Goal: Task Accomplishment & Management: Complete application form

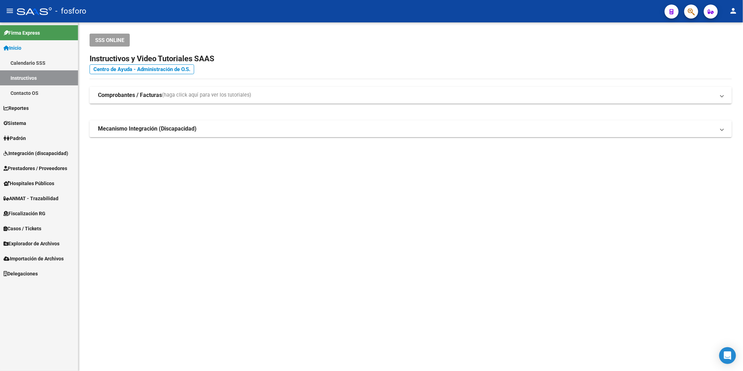
click at [19, 50] on span "Inicio" at bounding box center [12, 48] width 18 height 8
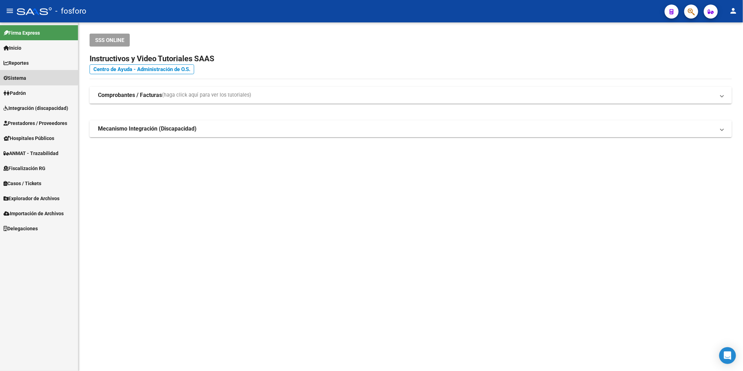
click at [20, 72] on link "Sistema" at bounding box center [39, 77] width 78 height 15
click at [24, 92] on link "Usuarios" at bounding box center [39, 92] width 78 height 15
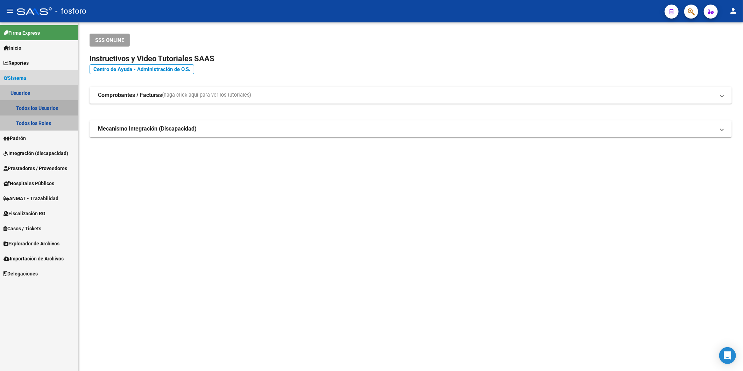
click at [43, 104] on link "Todos los Usuarios" at bounding box center [39, 107] width 78 height 15
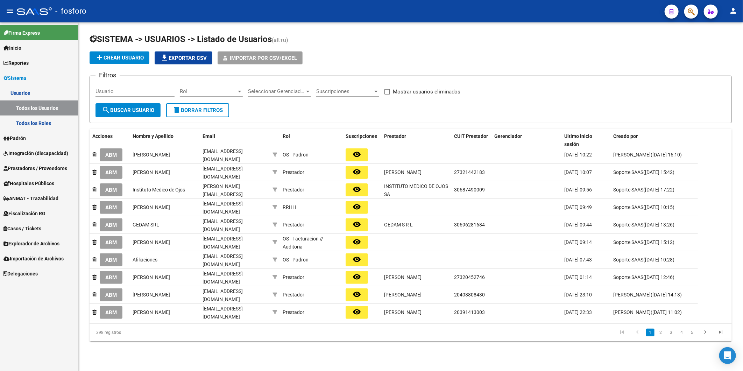
click at [123, 55] on span "add Crear Usuario" at bounding box center [119, 58] width 49 height 6
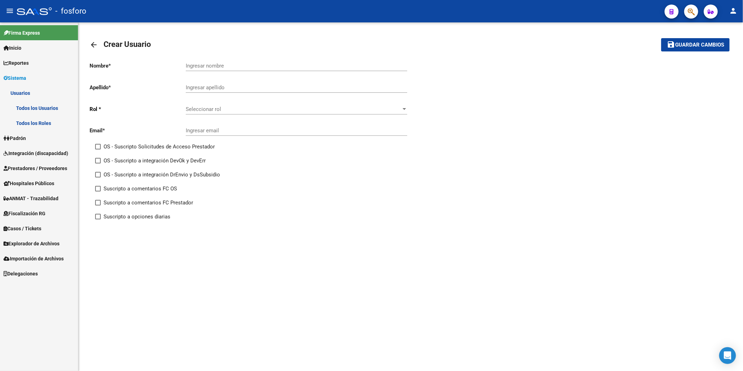
click at [240, 112] on span "Seleccionar rol" at bounding box center [293, 109] width 215 height 6
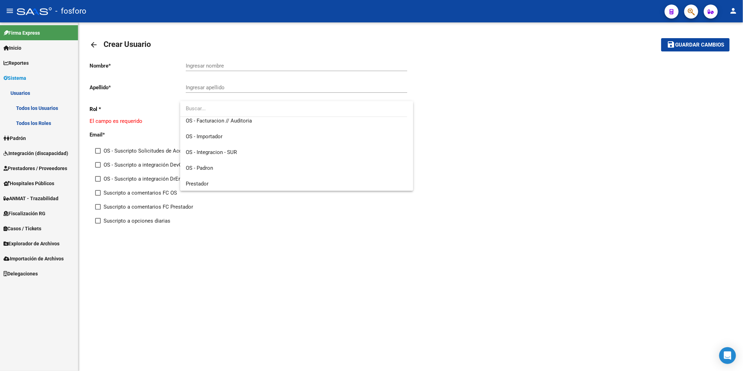
scroll to position [52, 0]
click at [216, 166] on span "Prestador" at bounding box center [297, 167] width 222 height 16
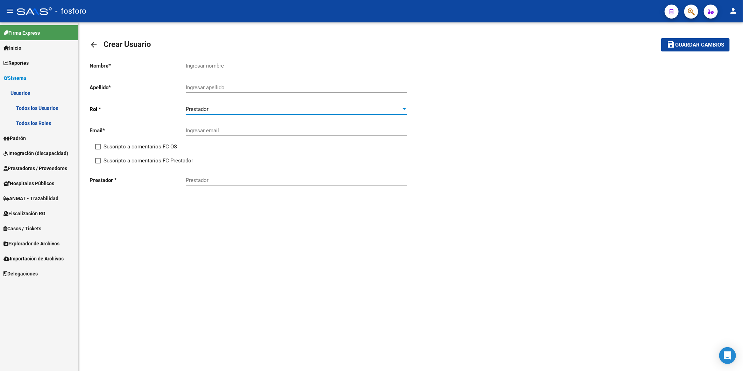
click at [217, 130] on input "Ingresar email" at bounding box center [296, 130] width 221 height 6
click at [189, 182] on input "Prestador" at bounding box center [296, 180] width 221 height 6
paste input "30-71606682-3"
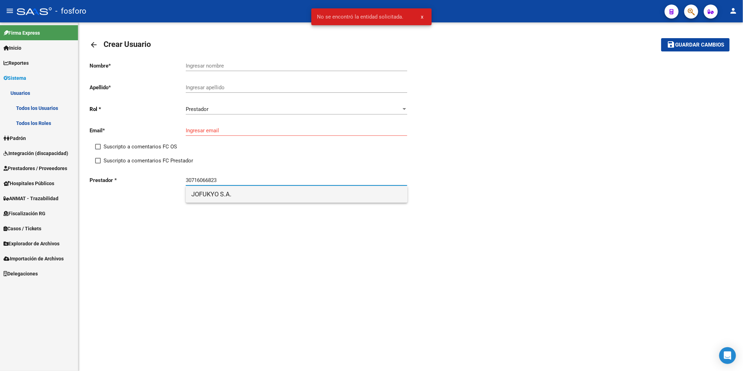
click at [306, 195] on span "JOFUKYO S.A." at bounding box center [296, 194] width 210 height 17
type input "JOFUKYO S.A."
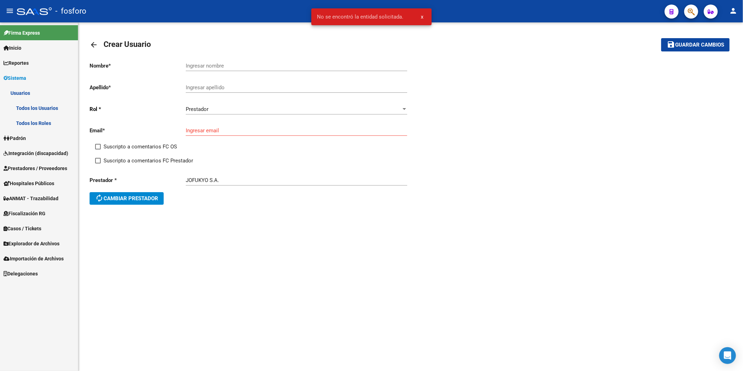
click at [220, 58] on div "Ingresar nombre" at bounding box center [296, 63] width 221 height 15
click at [221, 65] on input "Ingresar nombre" at bounding box center [296, 66] width 221 height 6
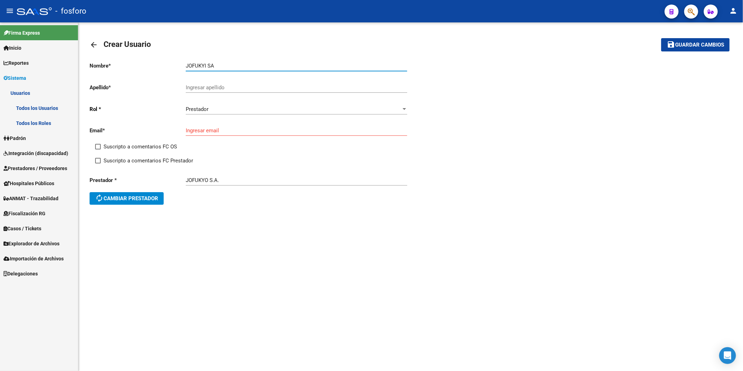
type input "JOFUKYI SA"
type input "-"
click at [625, 215] on div "Nombre * JOFUKYI SA Ingresar nombre Apellido * - Ingresar apellido [PERSON_NAME…" at bounding box center [411, 149] width 642 height 187
click at [203, 130] on input "Ingresar email" at bounding box center [296, 130] width 221 height 6
paste input "[EMAIL_ADDRESS][DOMAIN_NAME]"
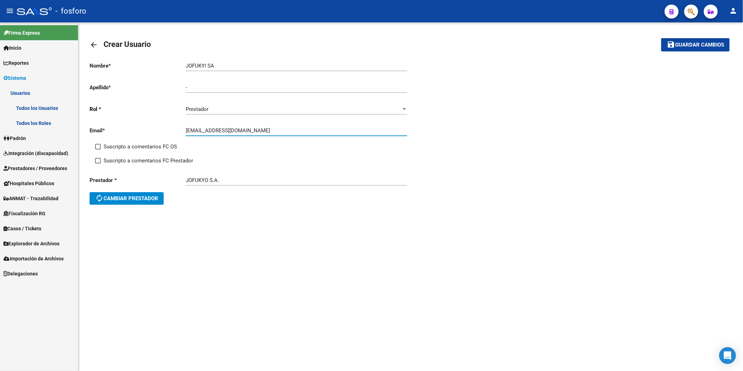
type input "[EMAIL_ADDRESS][DOMAIN_NAME]"
click at [691, 47] on span "Guardar cambios" at bounding box center [699, 45] width 49 height 6
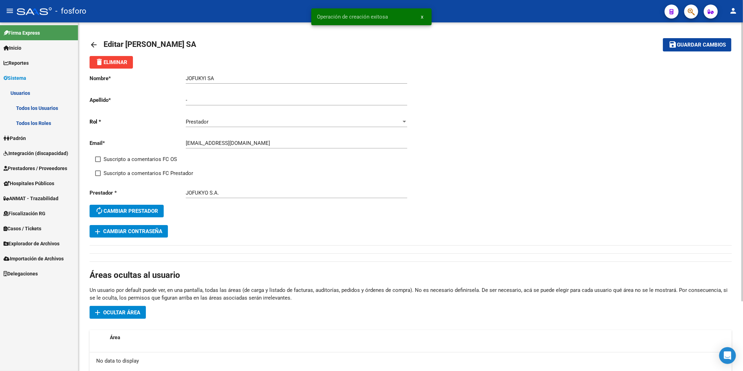
click at [207, 79] on input "JOFUKYI SA" at bounding box center [296, 78] width 221 height 6
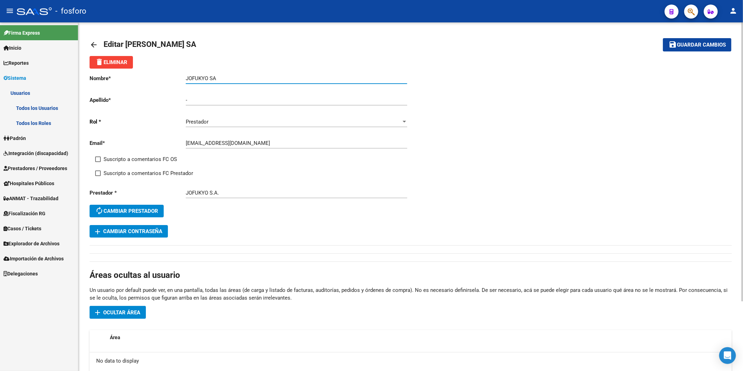
type input "JOFUKYO SA"
click at [711, 43] on span "Guardar cambios" at bounding box center [701, 45] width 49 height 6
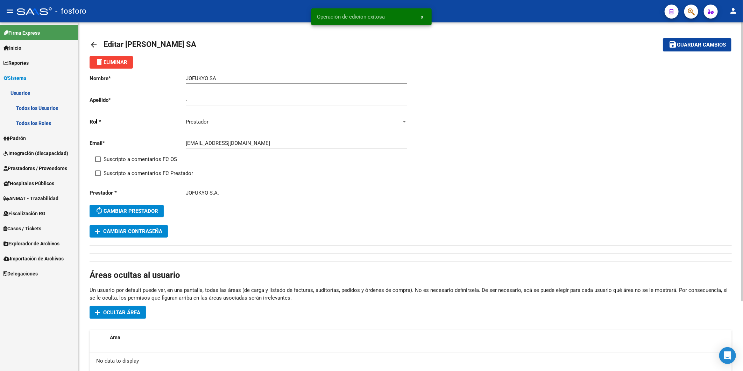
click at [92, 43] on mat-icon "arrow_back" at bounding box center [94, 45] width 8 height 8
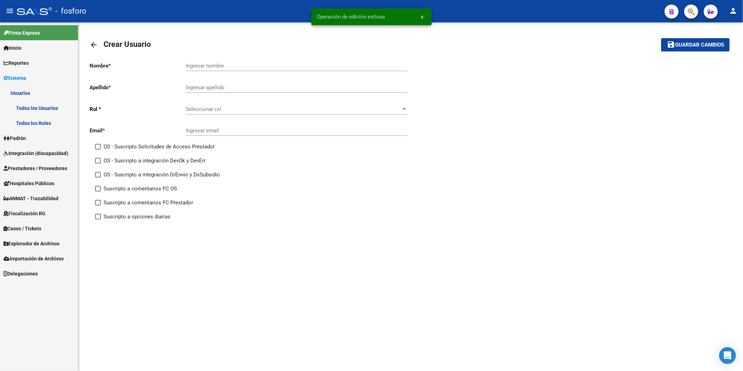
click at [93, 43] on mat-icon "arrow_back" at bounding box center [94, 45] width 8 height 8
